Goal: Transaction & Acquisition: Purchase product/service

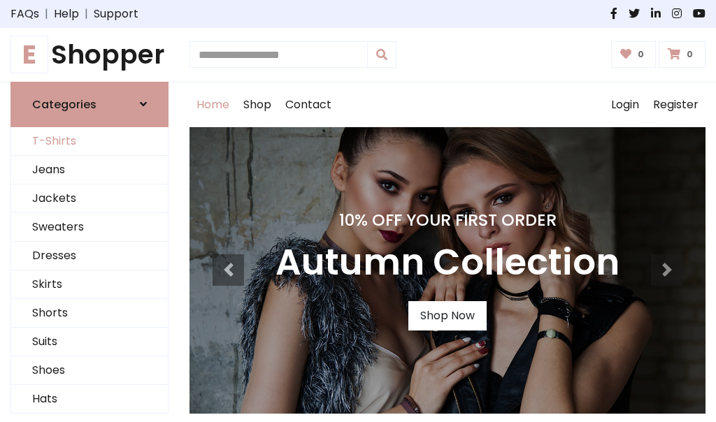
click at [90, 141] on link "T-Shirts" at bounding box center [89, 141] width 157 height 29
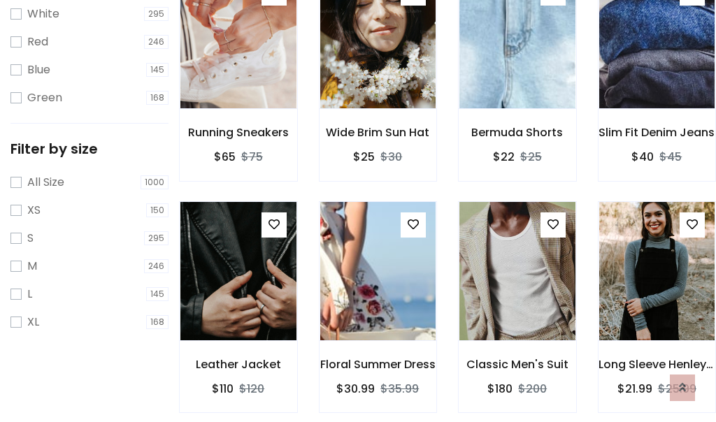
scroll to position [25, 0]
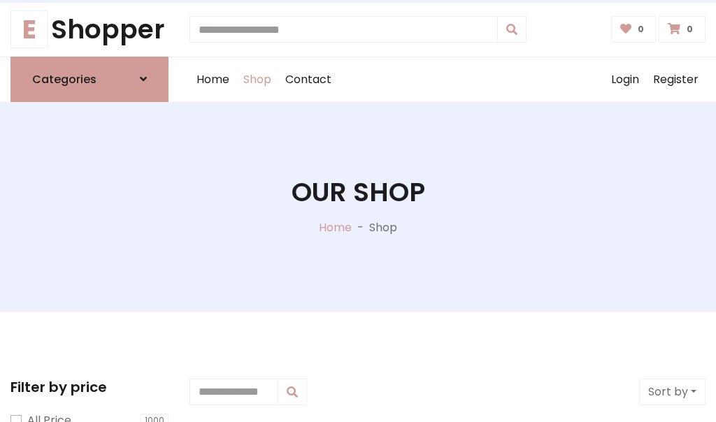
click at [358, 206] on h1 "Our Shop" at bounding box center [359, 192] width 134 height 31
click at [448, 79] on div "Home Shop Contact Log out Login Register" at bounding box center [448, 79] width 516 height 45
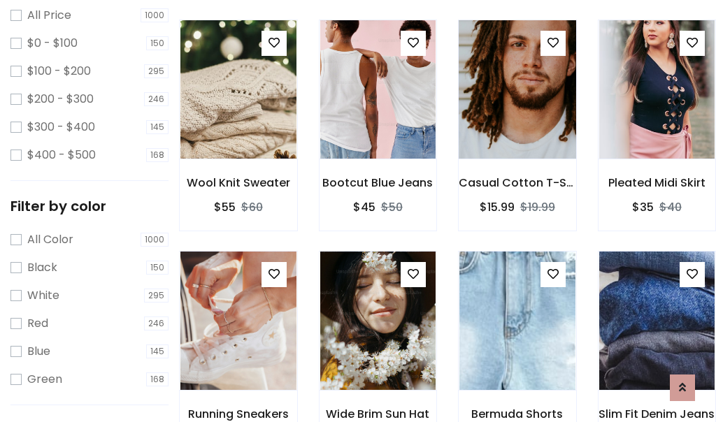
click at [517, 115] on img at bounding box center [517, 90] width 139 height 336
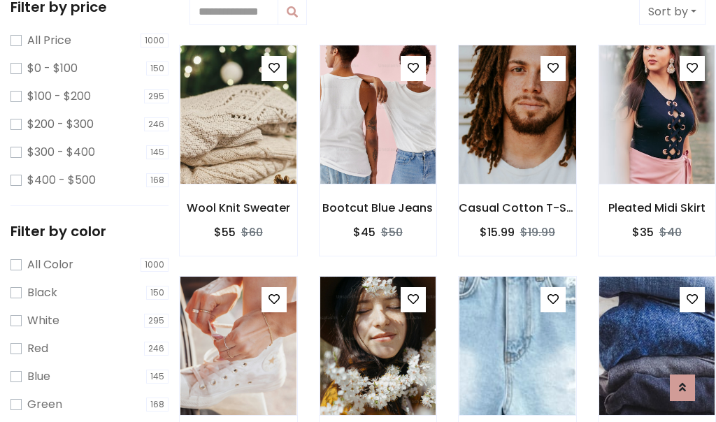
scroll to position [25, 0]
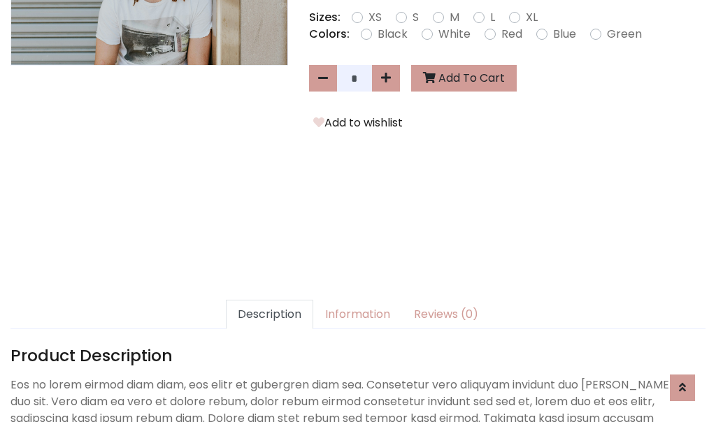
scroll to position [342, 0]
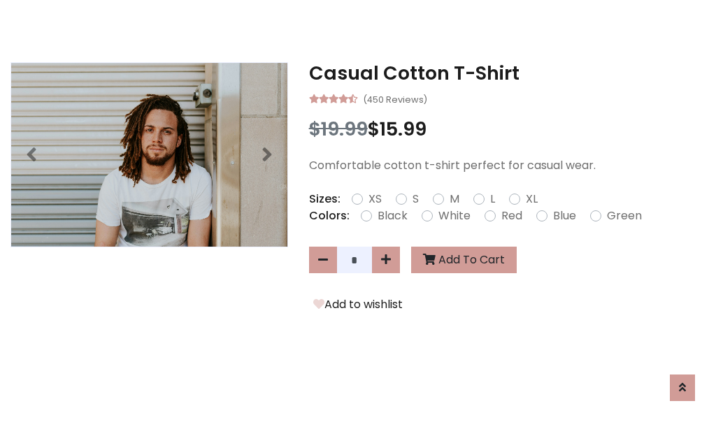
click at [507, 73] on h3 "Casual Cotton T-Shirt" at bounding box center [507, 73] width 397 height 22
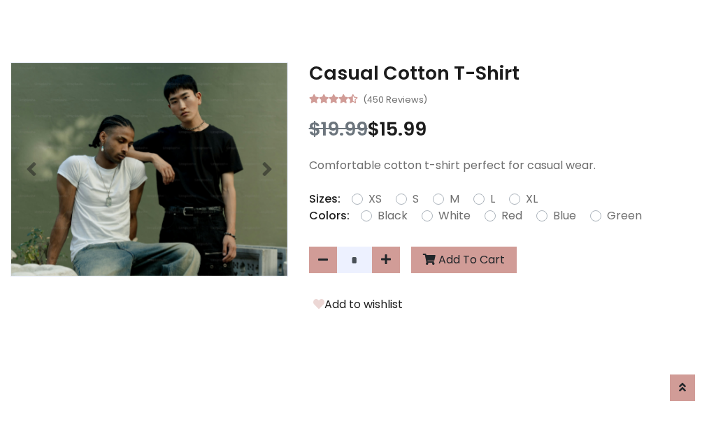
click at [507, 73] on h3 "Casual Cotton T-Shirt" at bounding box center [507, 73] width 397 height 22
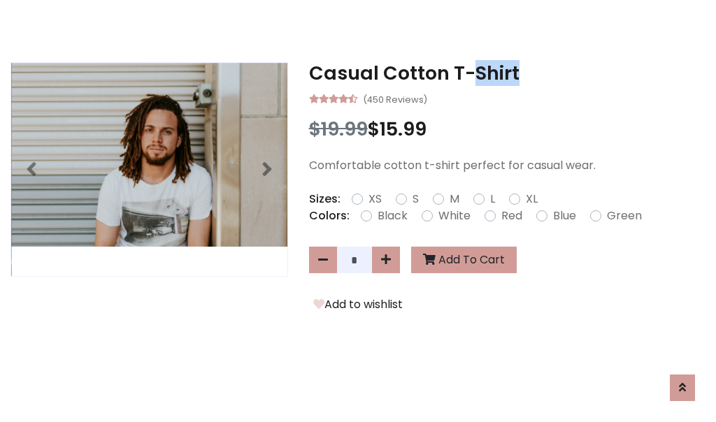
click at [507, 73] on h3 "Casual Cotton T-Shirt" at bounding box center [507, 73] width 397 height 22
